Goal: Find specific page/section: Find specific page/section

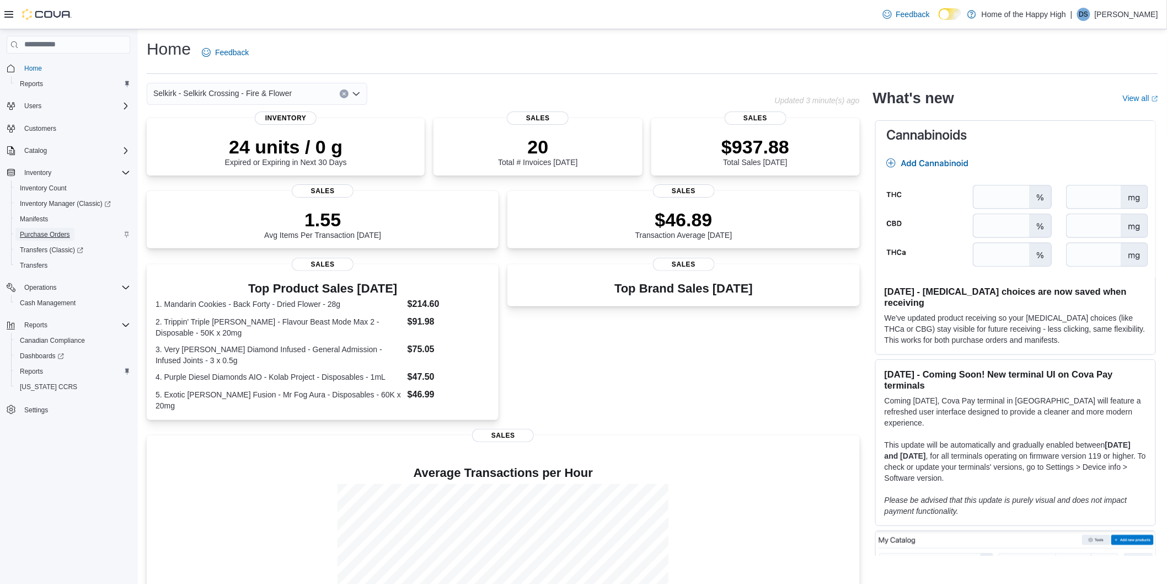
click at [57, 232] on span "Purchase Orders" at bounding box center [45, 234] width 50 height 9
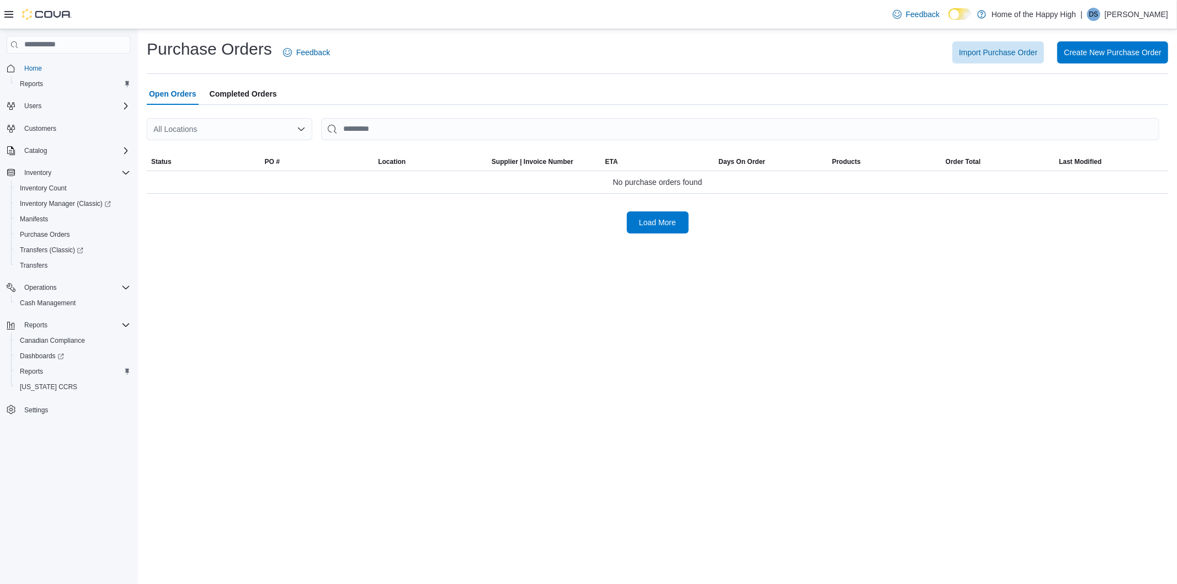
click at [196, 127] on div "All Locations" at bounding box center [229, 129] width 165 height 22
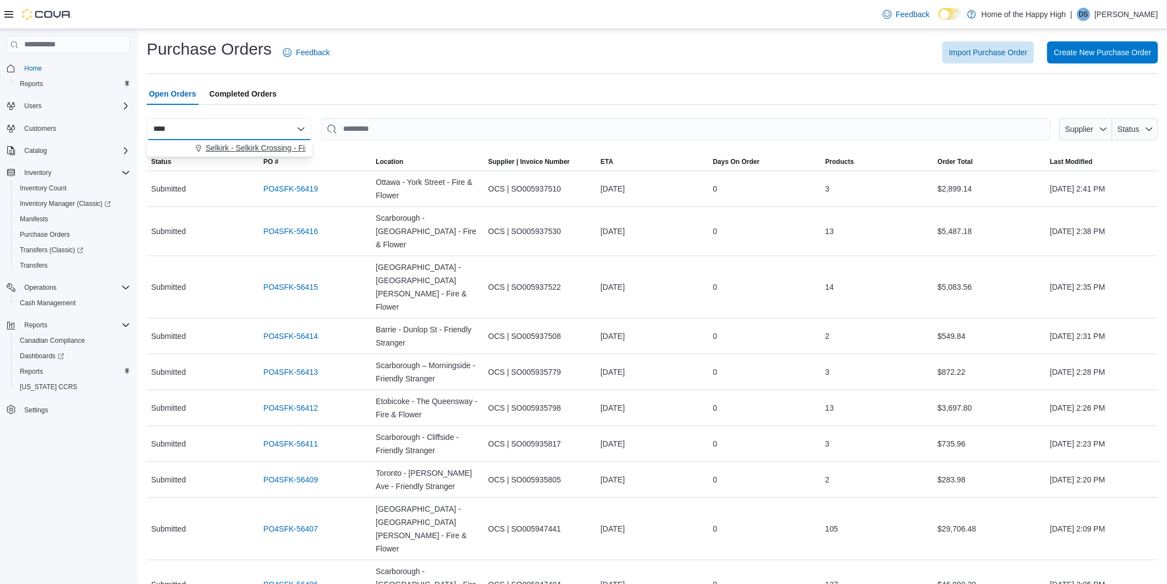
type input "****"
click at [212, 145] on span "Selkirk - Selkirk Crossing - Fire & Flower" at bounding box center [275, 147] width 138 height 11
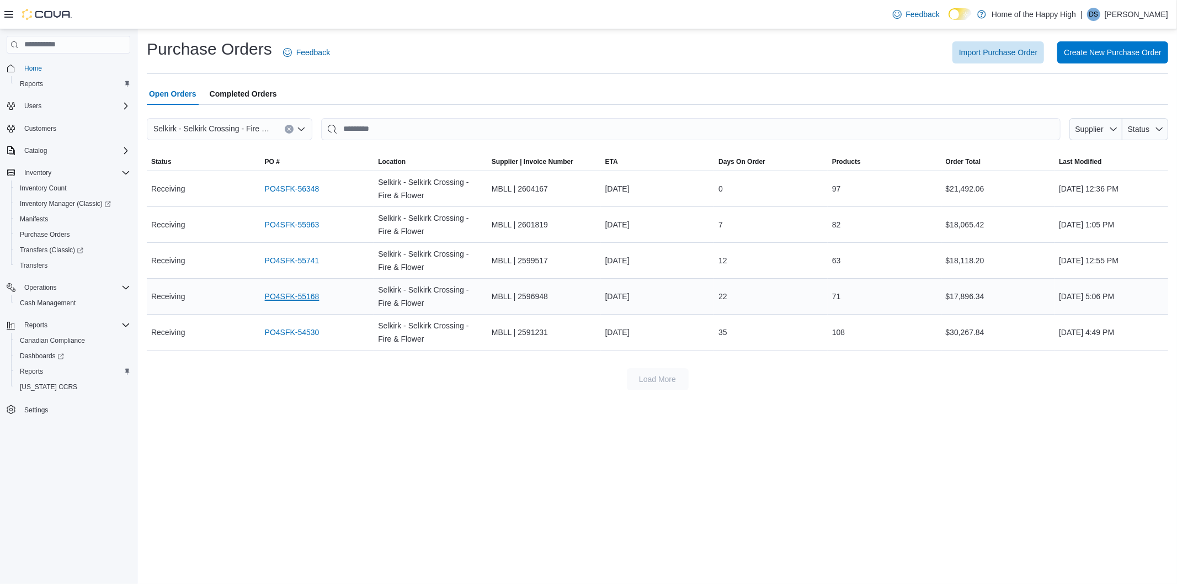
click at [306, 292] on link "PO4SFK-55168" at bounding box center [292, 296] width 55 height 13
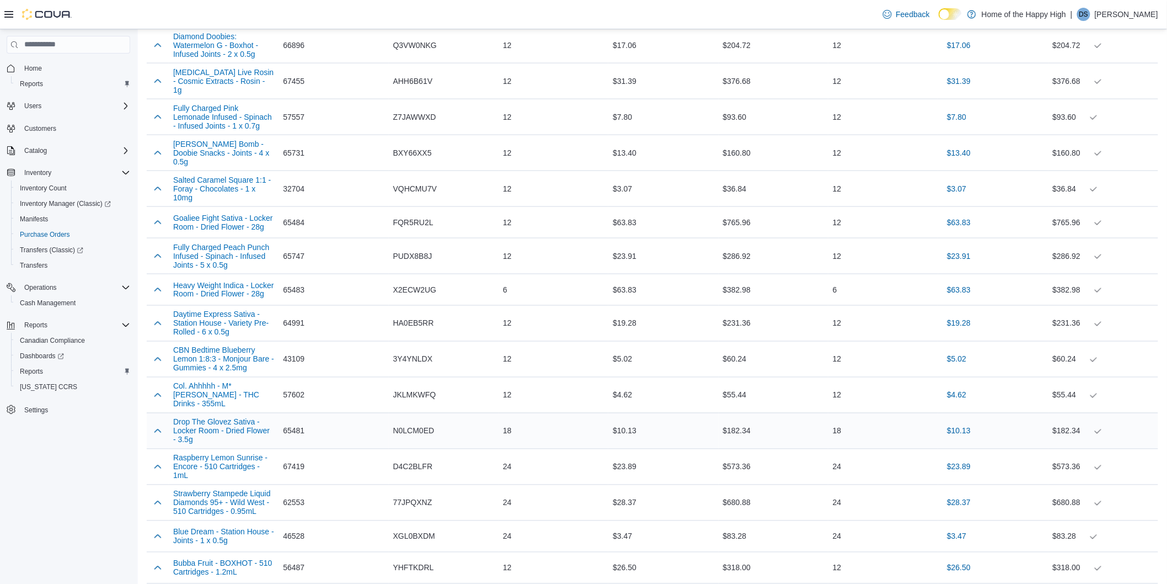
scroll to position [29, 0]
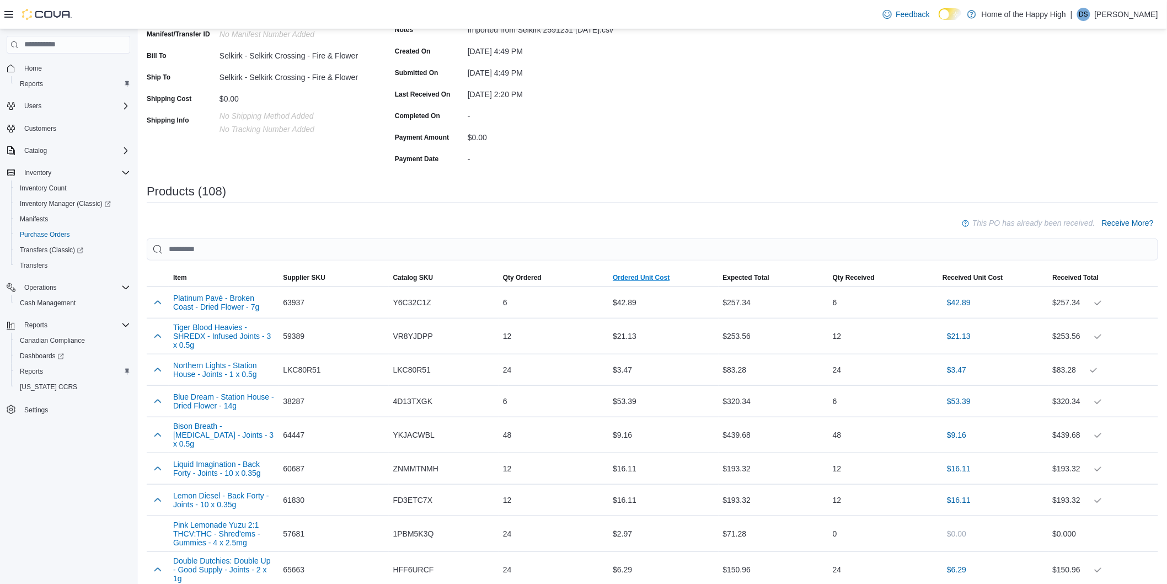
scroll to position [184, 0]
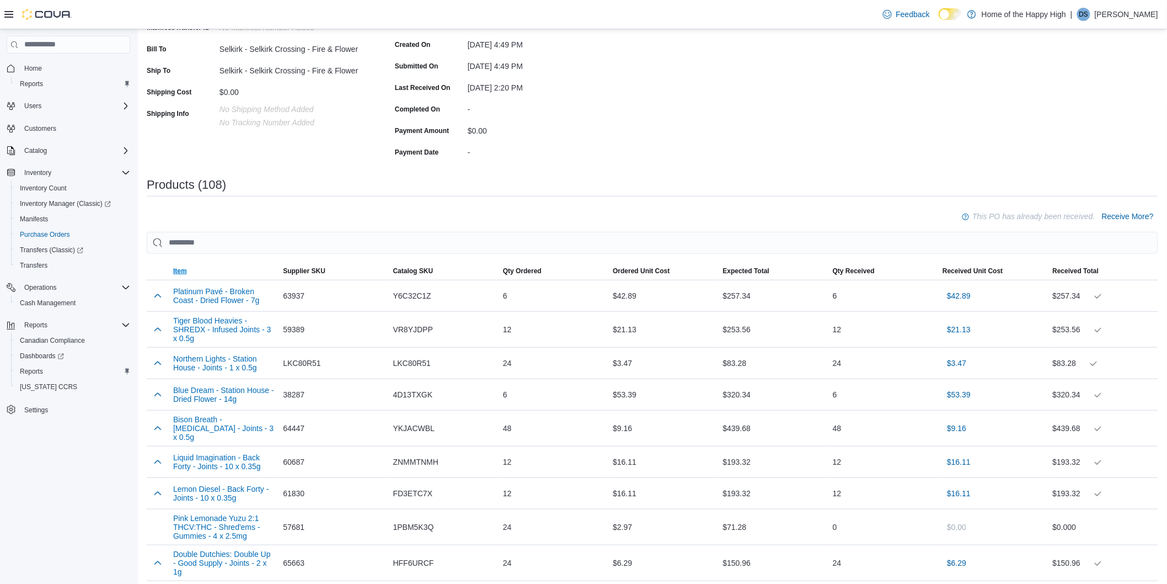
click at [194, 276] on span "Item" at bounding box center [224, 271] width 110 height 18
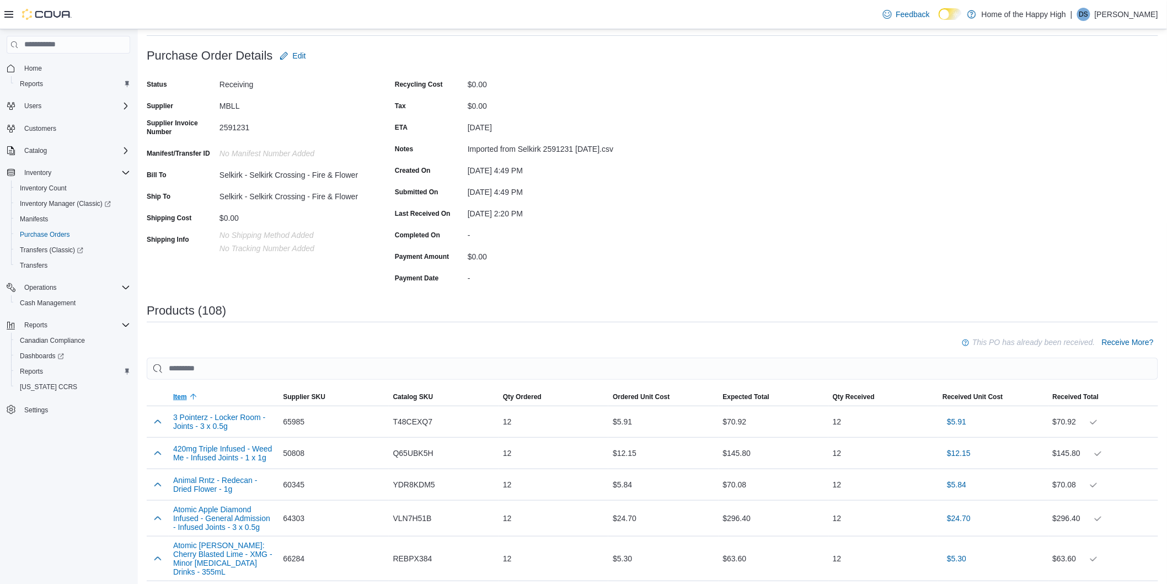
scroll to position [0, 0]
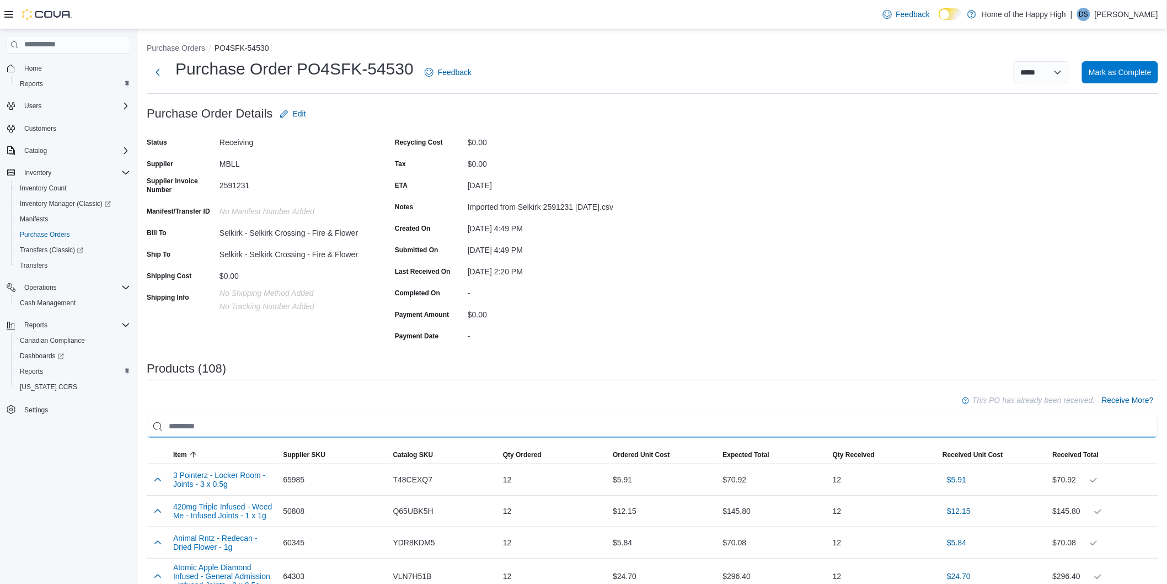
click at [293, 424] on input "search" at bounding box center [653, 426] width 1012 height 22
type input "*"
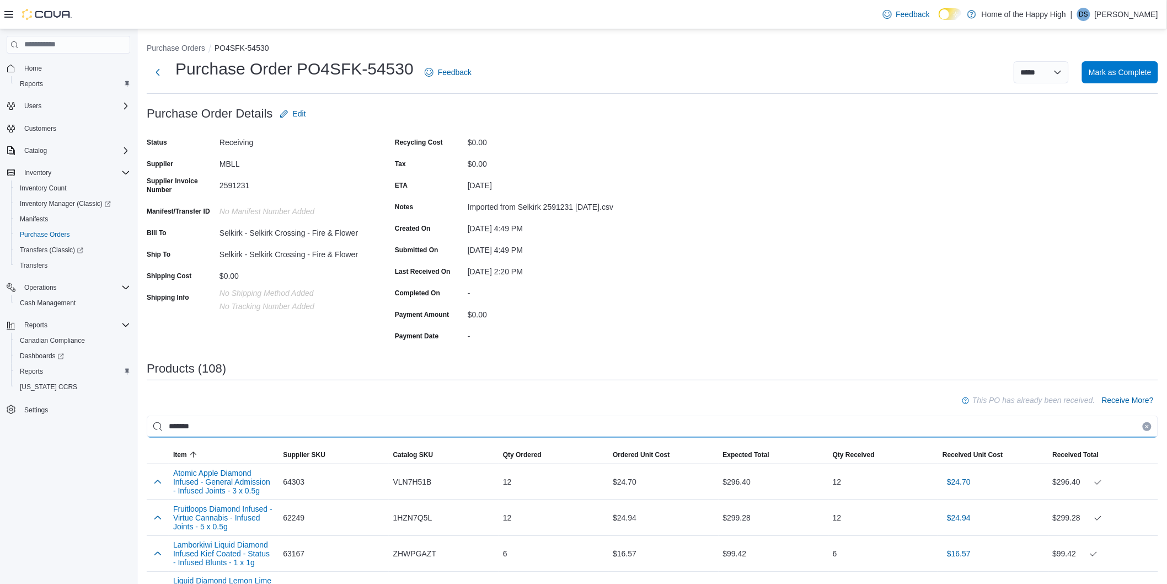
type input "*******"
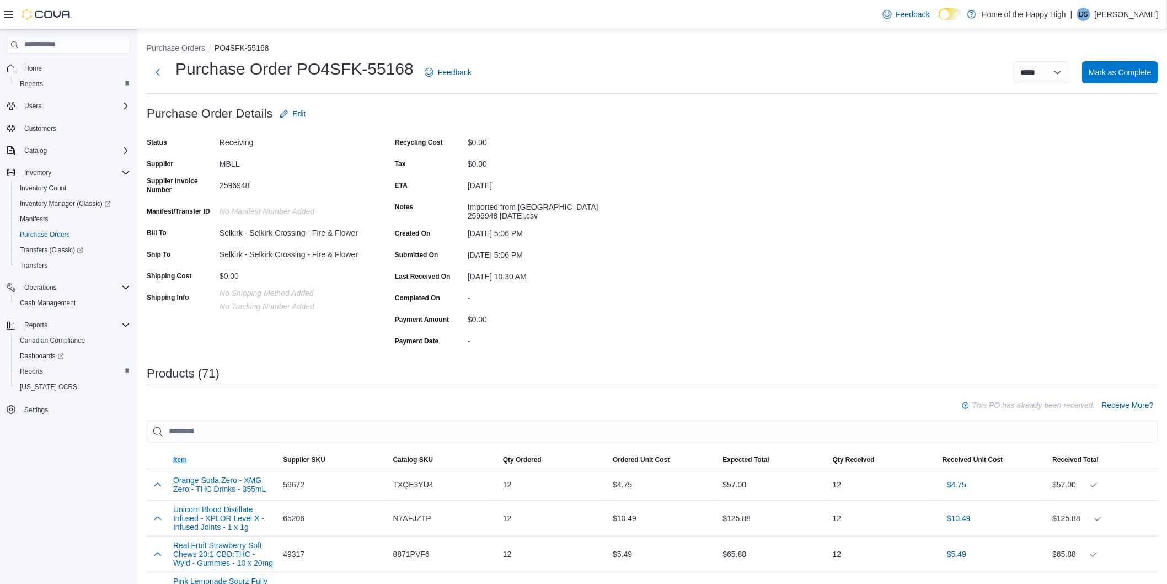
click at [178, 460] on span "Item" at bounding box center [180, 459] width 14 height 9
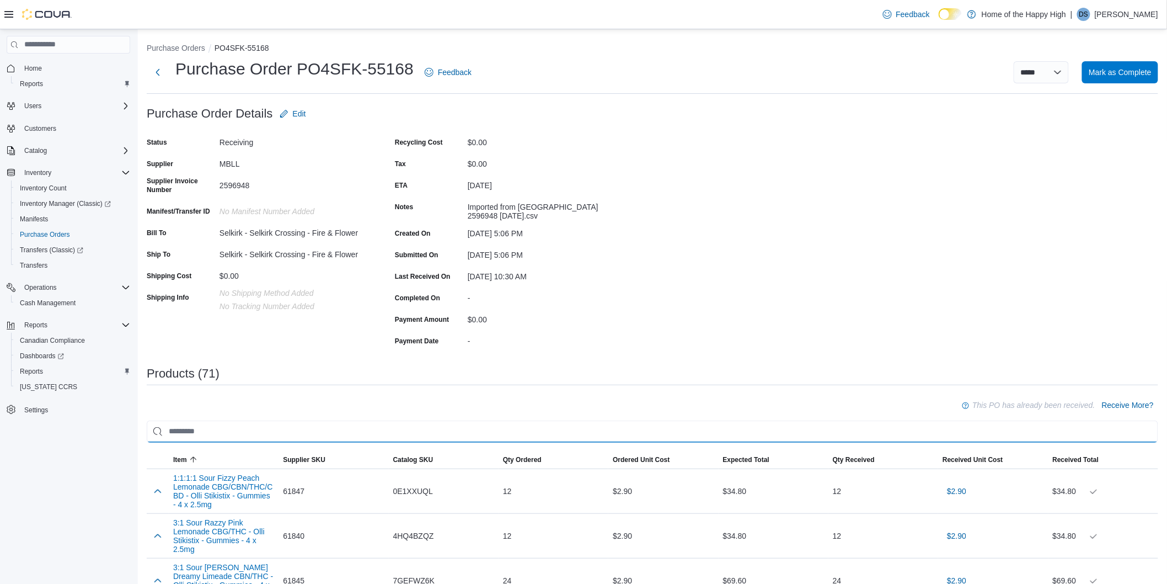
click at [196, 434] on input "search" at bounding box center [653, 431] width 1012 height 22
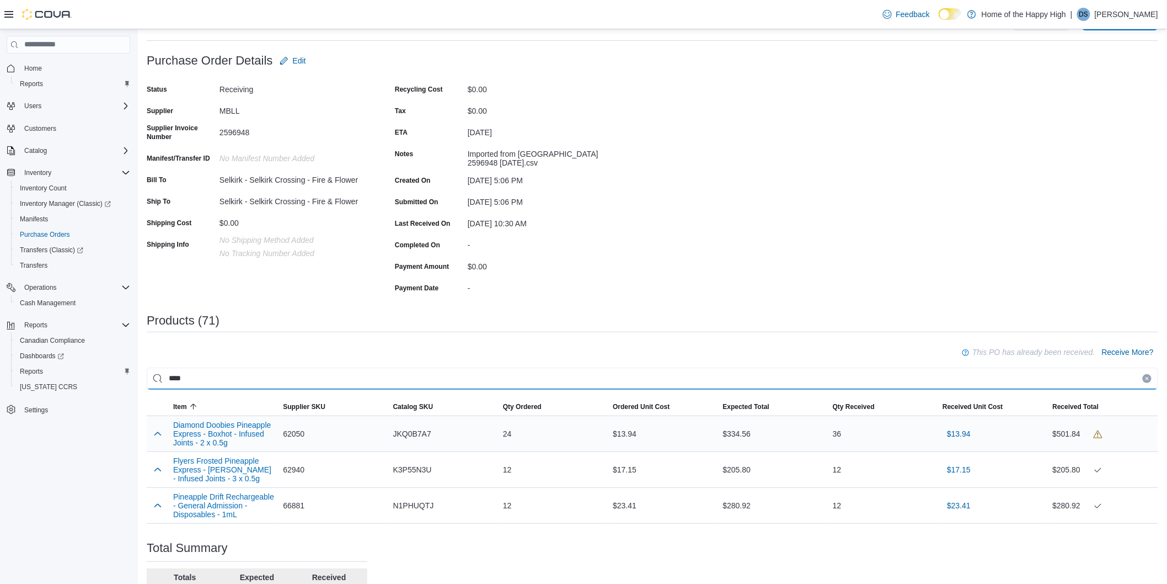
scroll to position [122, 0]
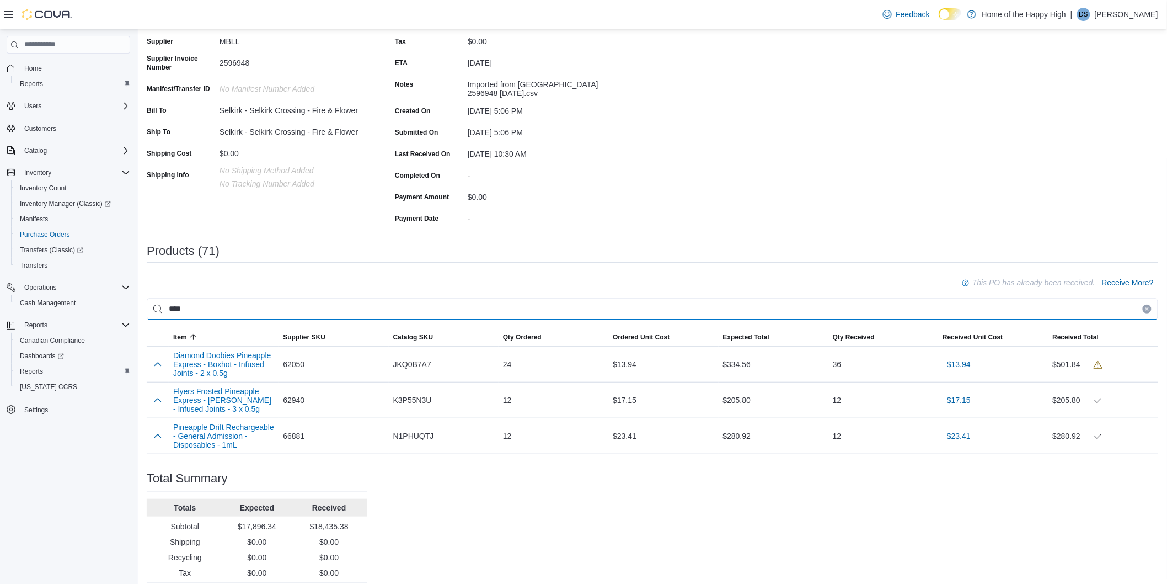
drag, startPoint x: 207, startPoint y: 307, endPoint x: 0, endPoint y: 290, distance: 207.6
click at [0, 290] on div "**********" at bounding box center [583, 259] width 1167 height 705
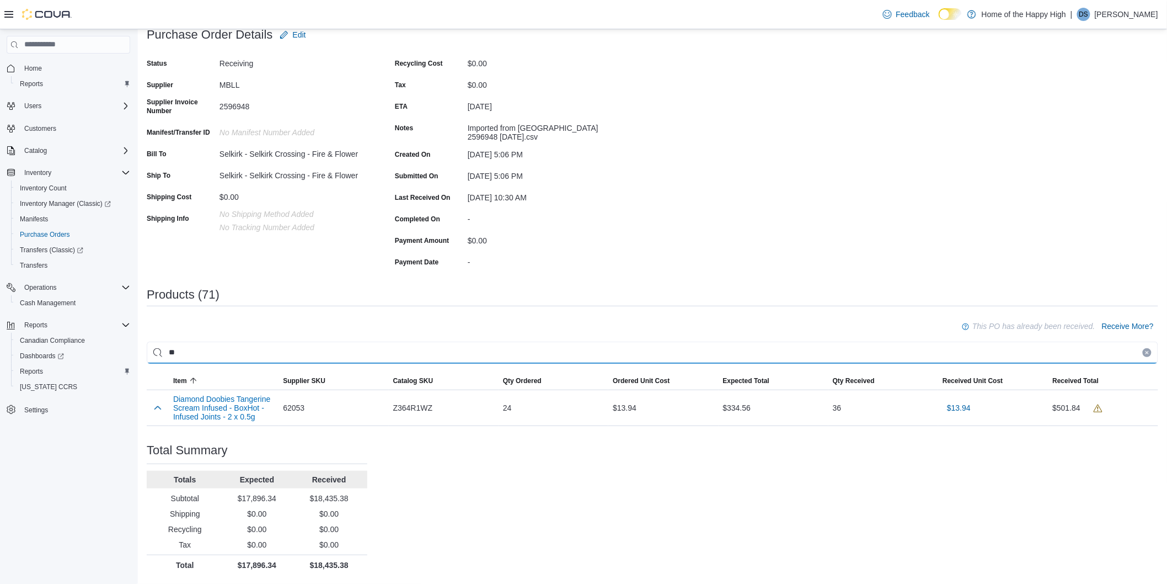
scroll to position [77, 0]
type input "*"
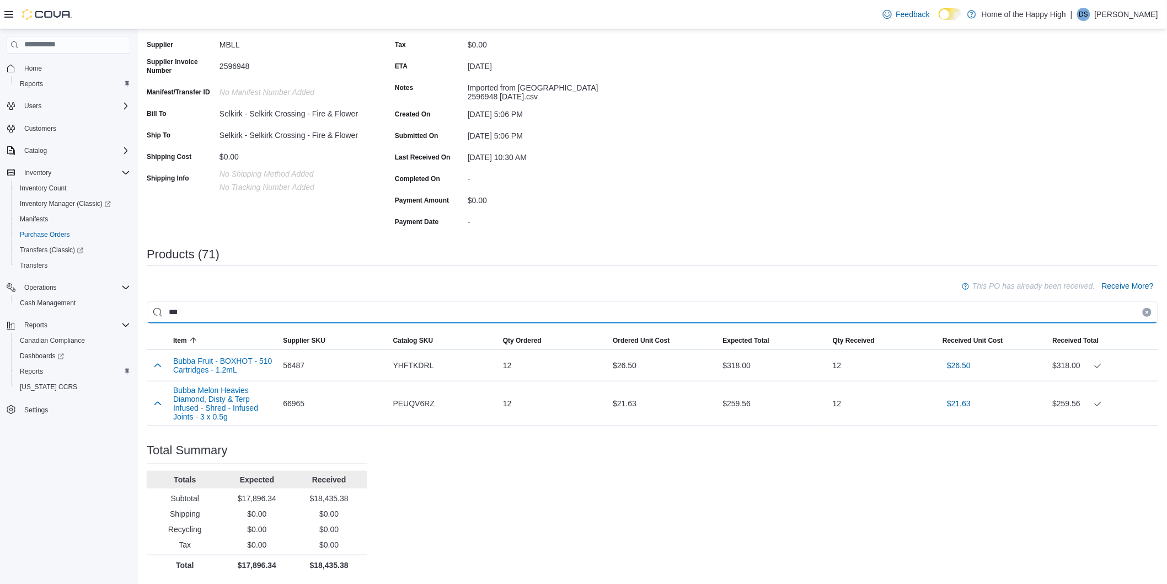
scroll to position [118, 0]
type input "*"
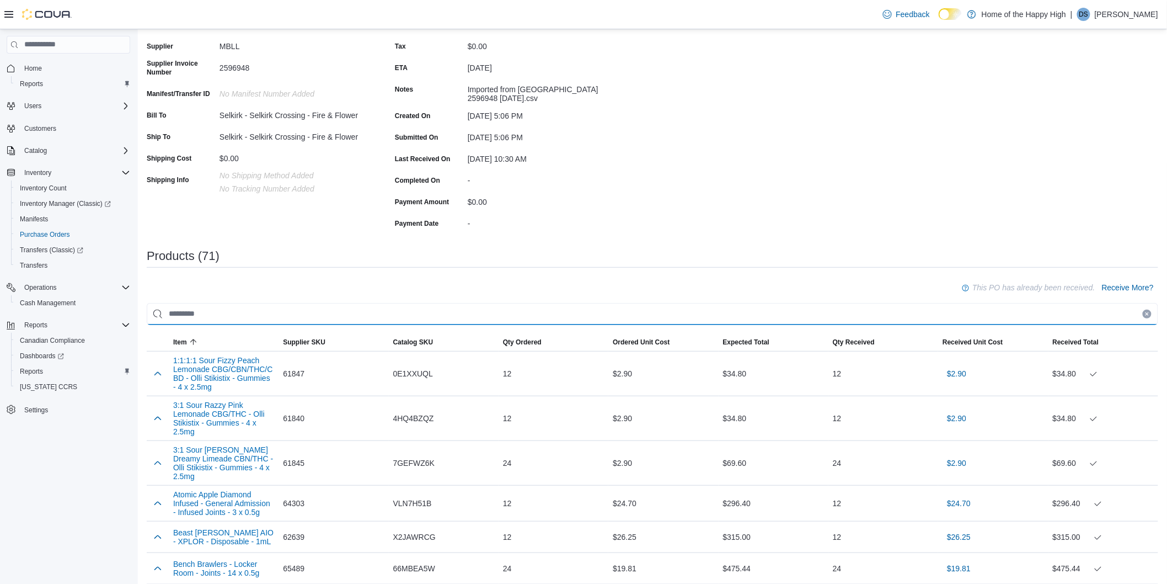
scroll to position [122, 0]
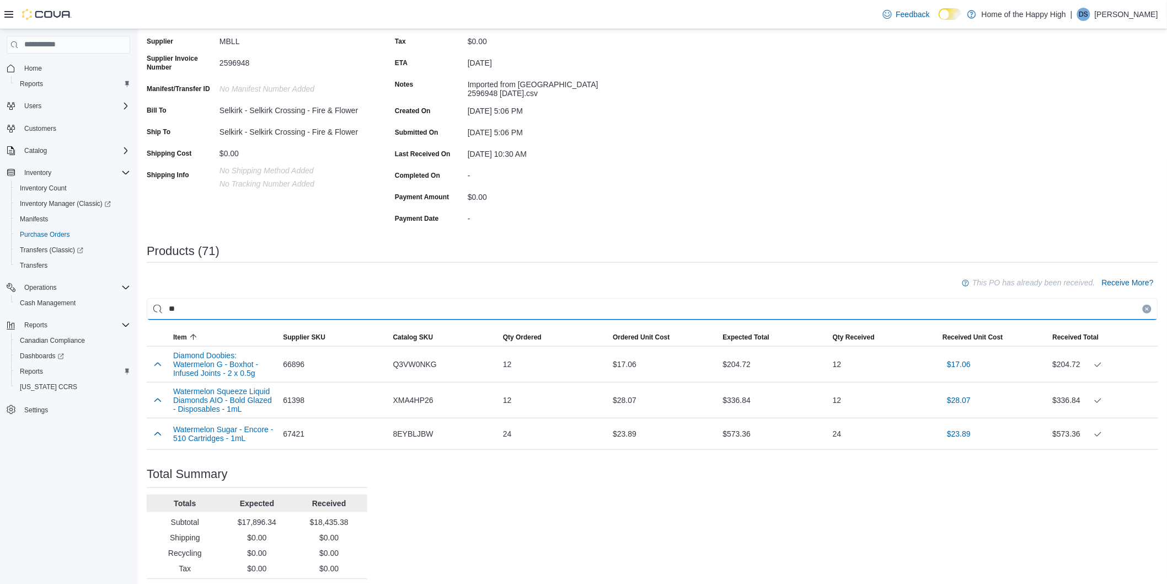
type input "*"
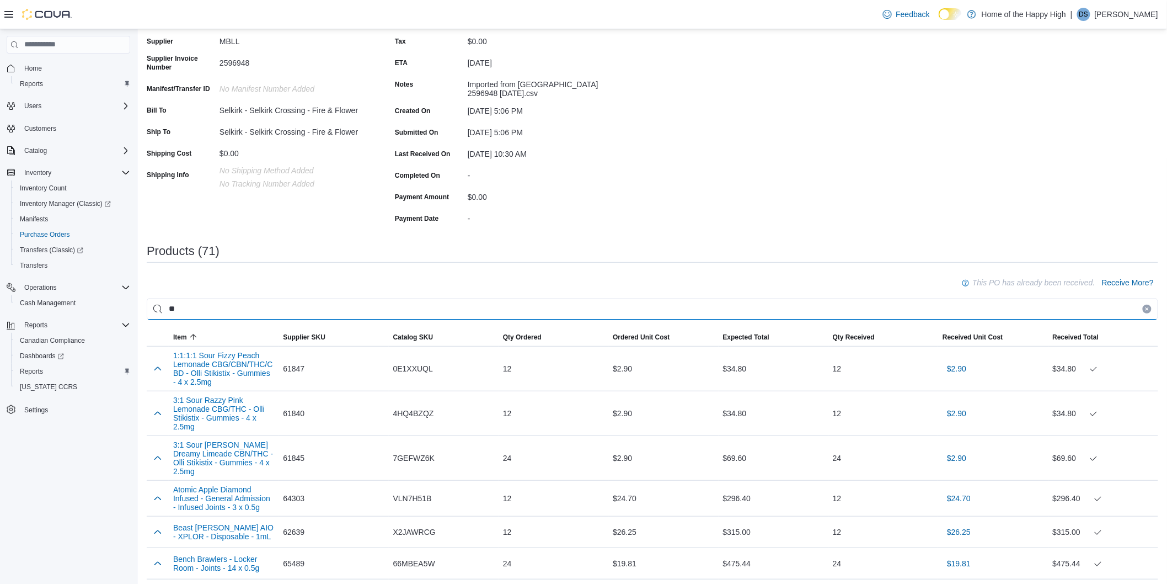
type input "*"
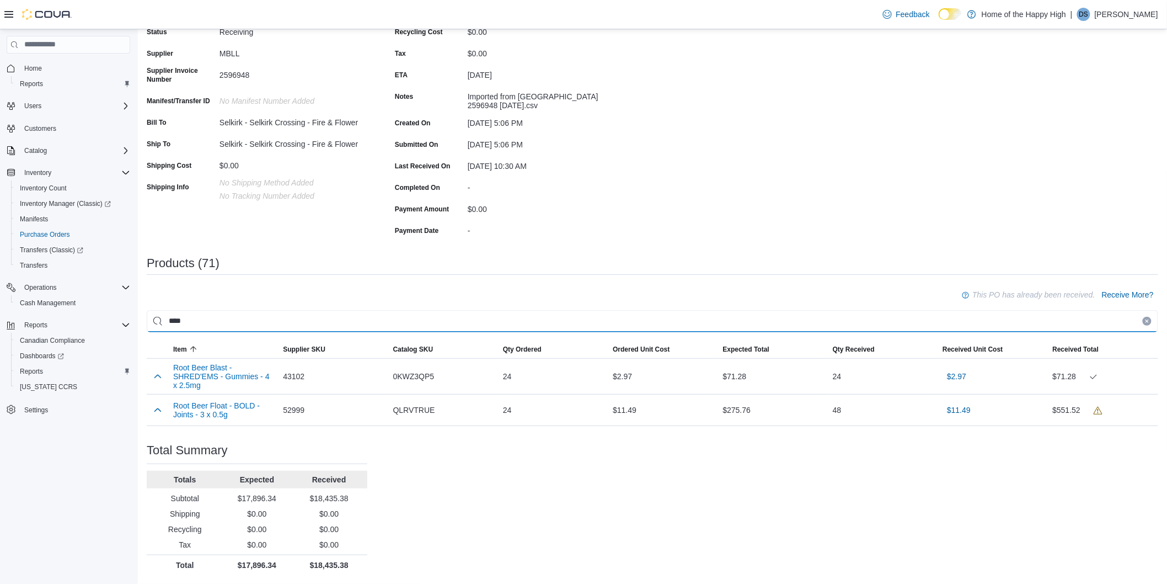
scroll to position [109, 0]
type input "*"
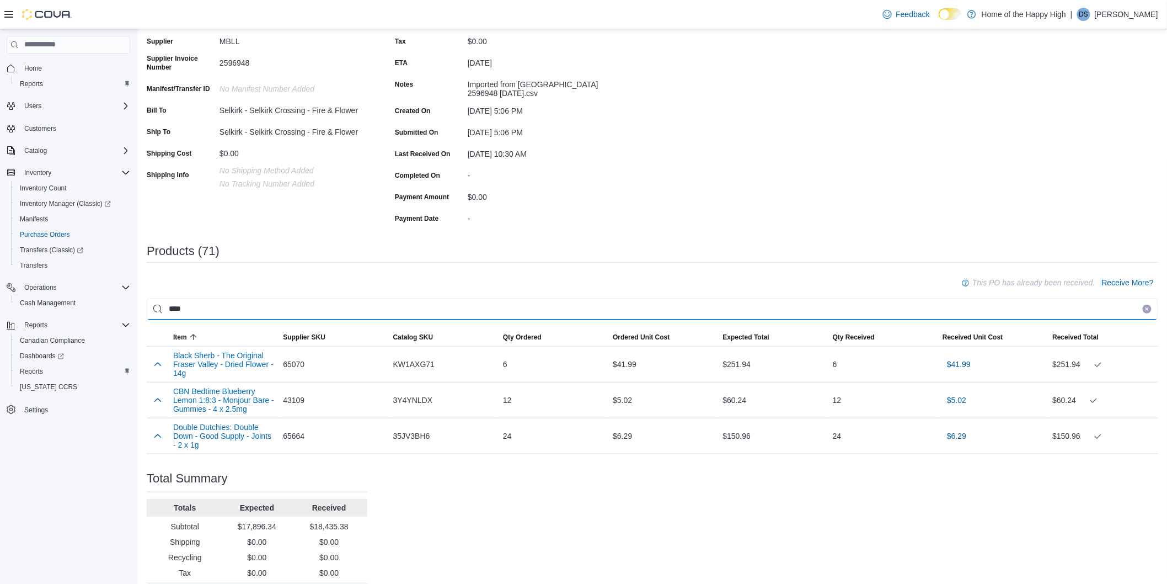
scroll to position [77, 0]
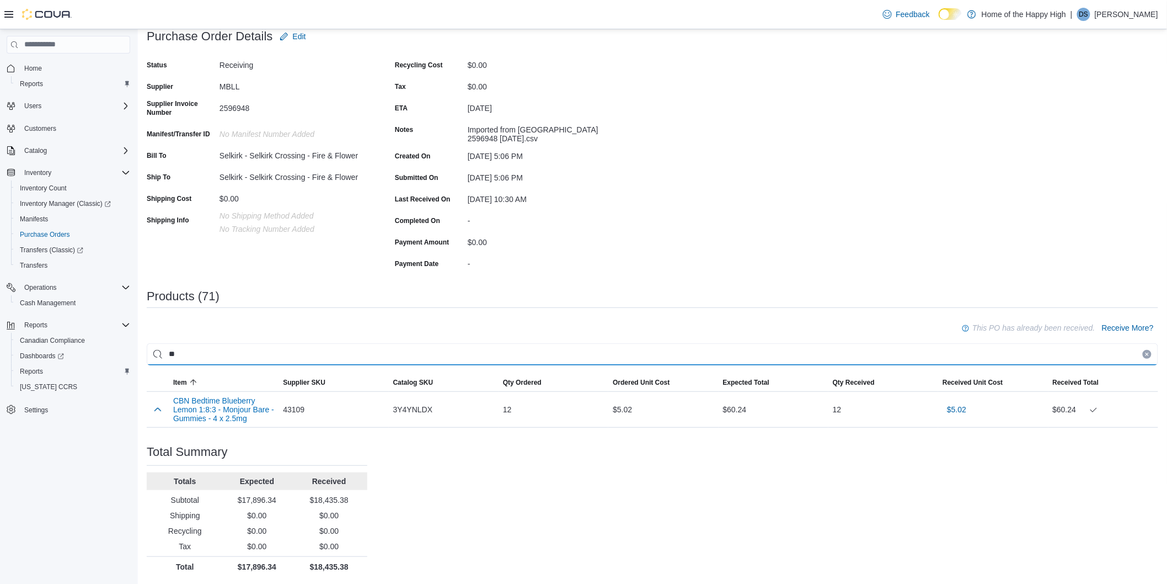
type input "*"
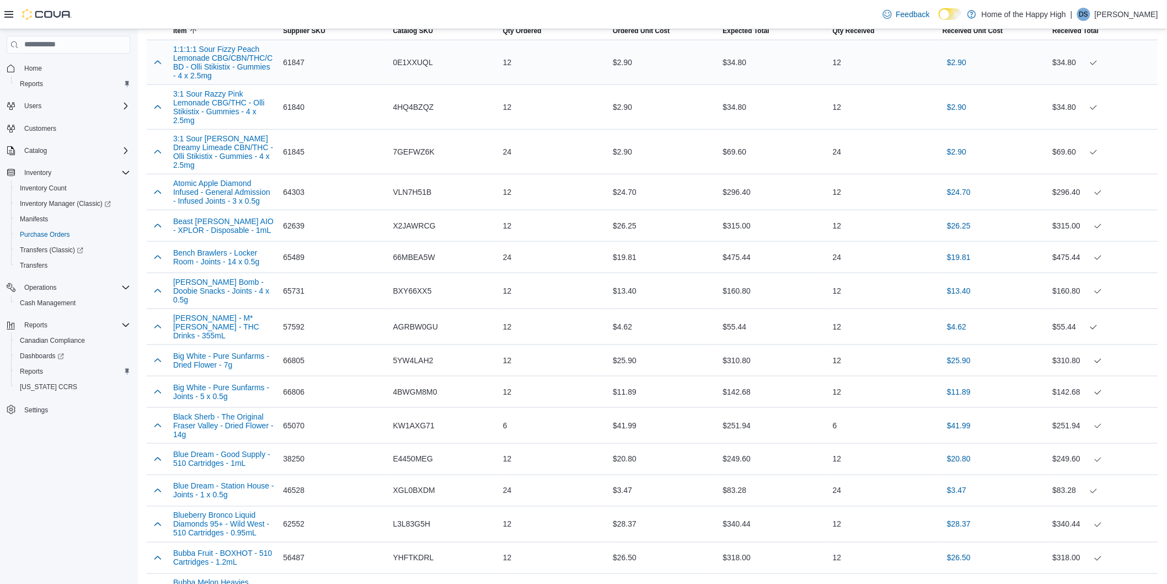
scroll to position [0, 0]
